Goal: Task Accomplishment & Management: Manage account settings

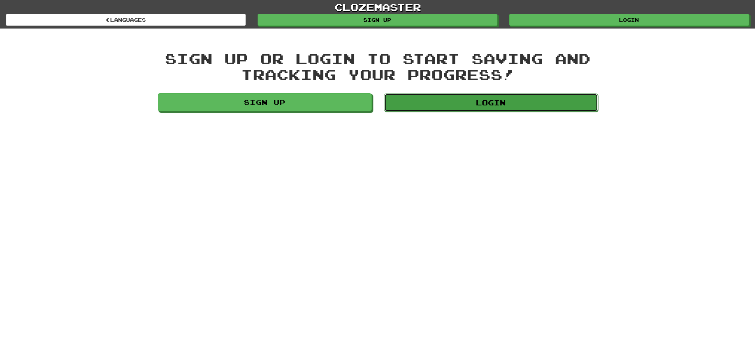
click at [503, 95] on link "Login" at bounding box center [491, 102] width 214 height 18
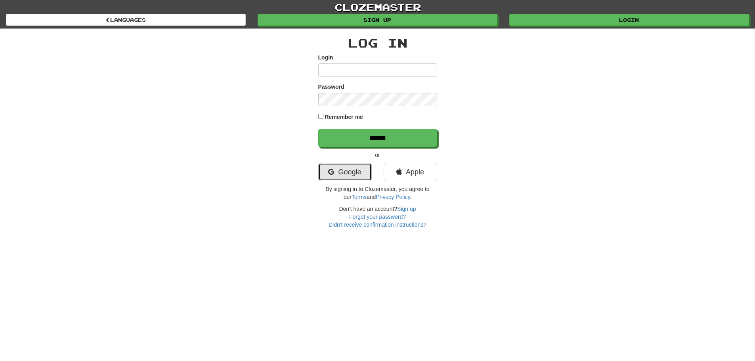
click at [350, 177] on link "Google" at bounding box center [344, 172] width 53 height 18
